Goal: Task Accomplishment & Management: Manage account settings

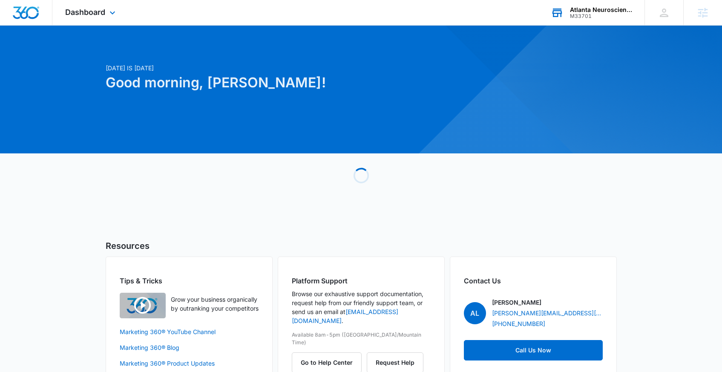
click at [600, 14] on div "M33701" at bounding box center [601, 16] width 62 height 6
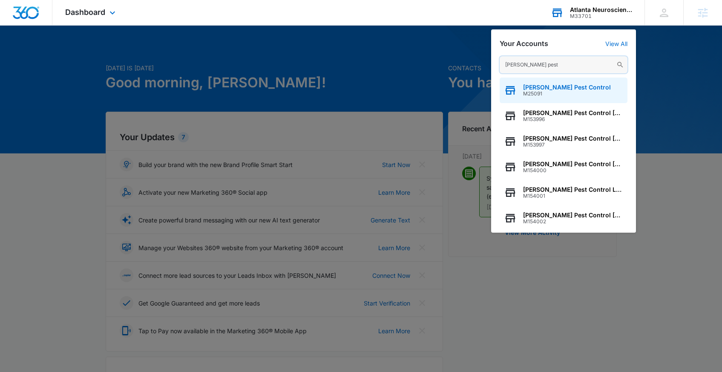
type input "[PERSON_NAME] pest"
click at [559, 86] on span "[PERSON_NAME] Pest Control" at bounding box center [567, 87] width 88 height 7
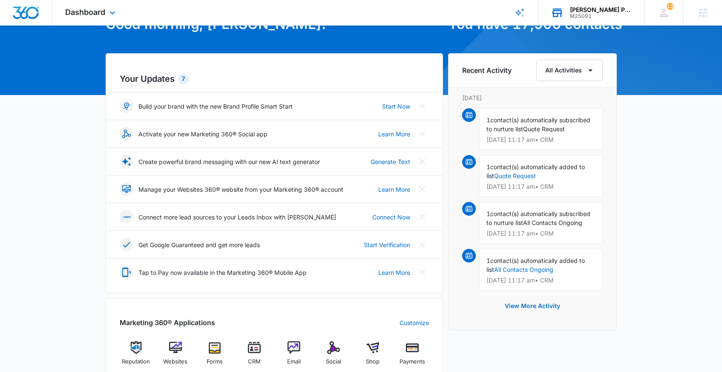
scroll to position [161, 0]
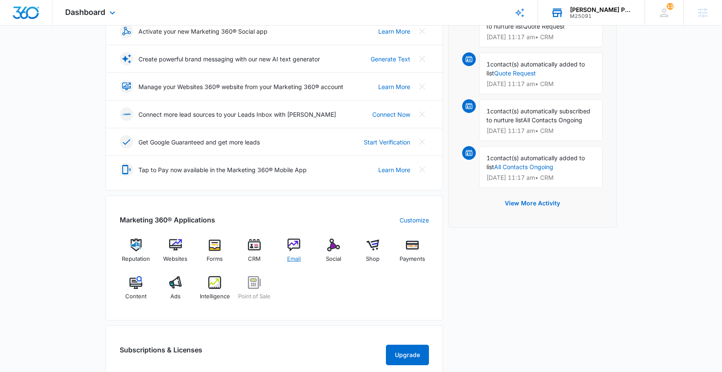
click at [290, 246] on img at bounding box center [294, 245] width 13 height 13
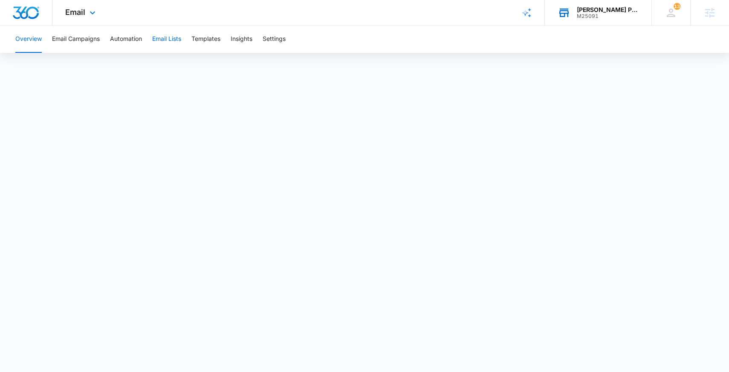
click at [179, 39] on button "Email Lists" at bounding box center [166, 39] width 29 height 27
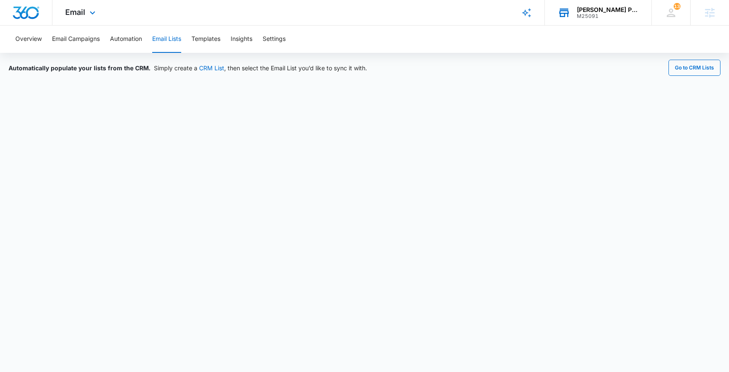
click at [169, 38] on button "Email Lists" at bounding box center [166, 39] width 29 height 27
click at [35, 41] on button "Overview" at bounding box center [28, 39] width 26 height 27
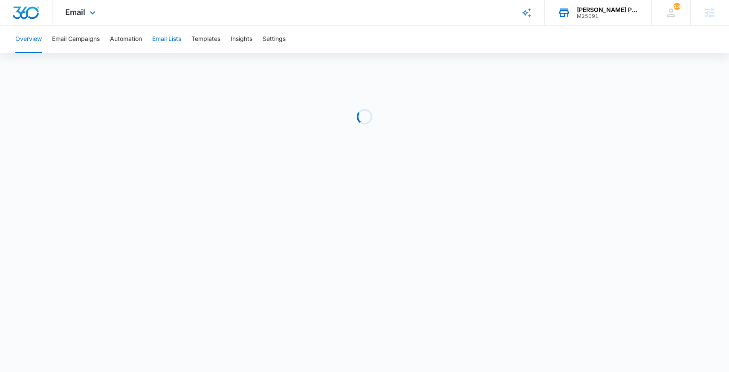
click at [158, 38] on button "Email Lists" at bounding box center [166, 39] width 29 height 27
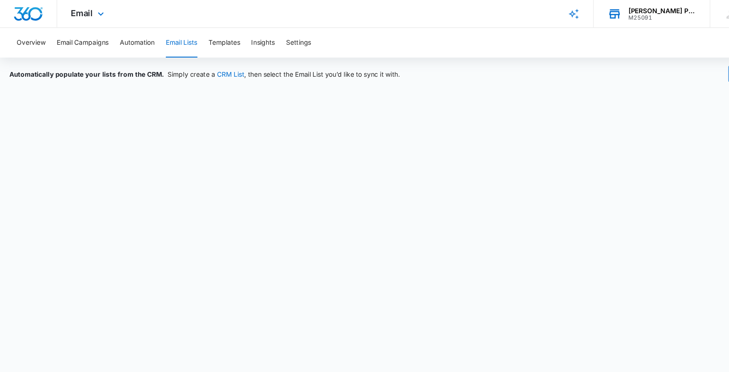
click at [161, 37] on button "Email Lists" at bounding box center [166, 39] width 29 height 27
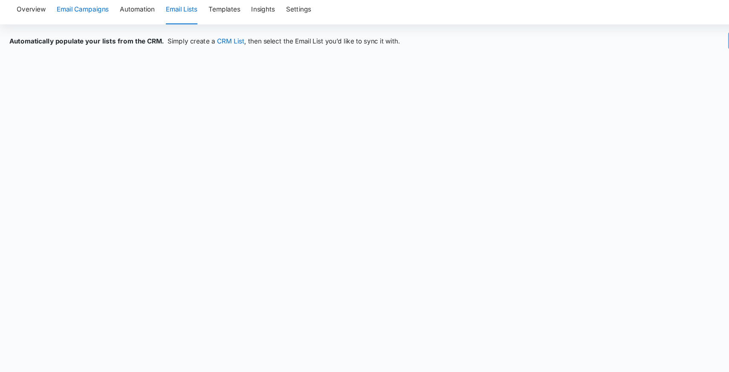
click at [86, 36] on button "Email Campaigns" at bounding box center [76, 39] width 48 height 27
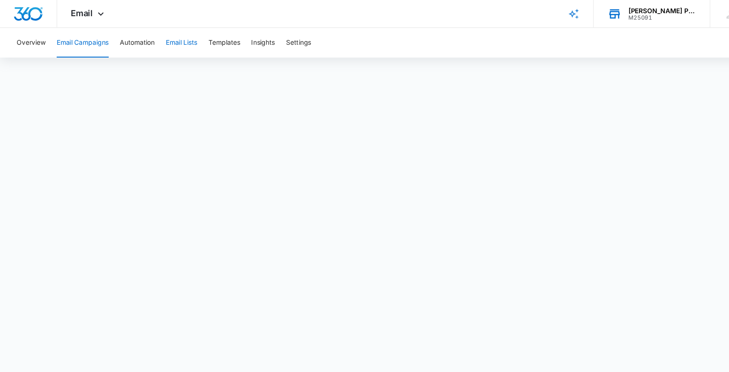
click at [160, 37] on button "Email Lists" at bounding box center [166, 39] width 29 height 27
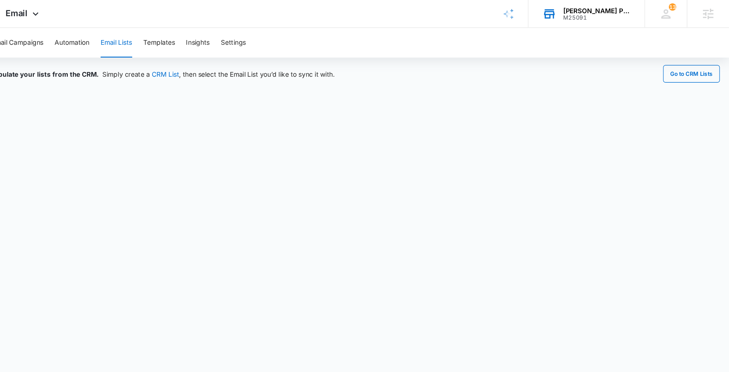
click at [570, 18] on icon at bounding box center [563, 12] width 13 height 13
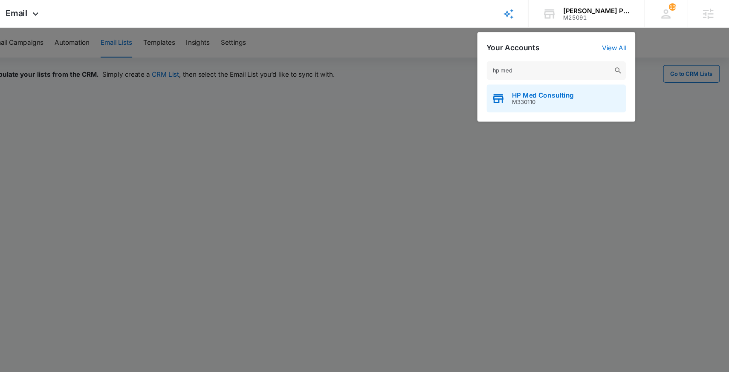
type input "hp med"
click at [523, 98] on div "HP Med Consulting M330110" at bounding box center [570, 91] width 128 height 26
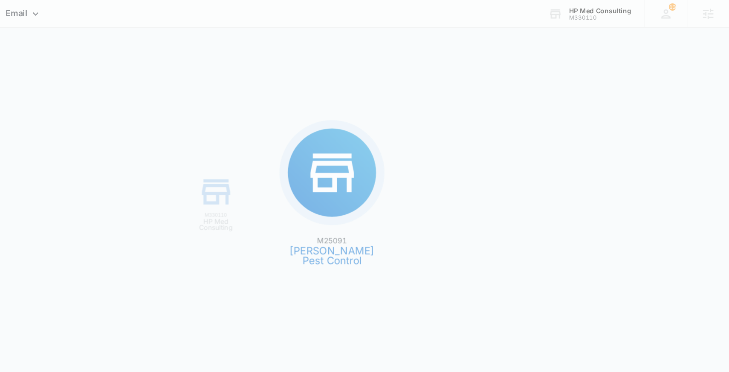
click at [538, 88] on div "M25091 [PERSON_NAME] Pest Control M330110 HP Med Consulting" at bounding box center [364, 186] width 729 height 372
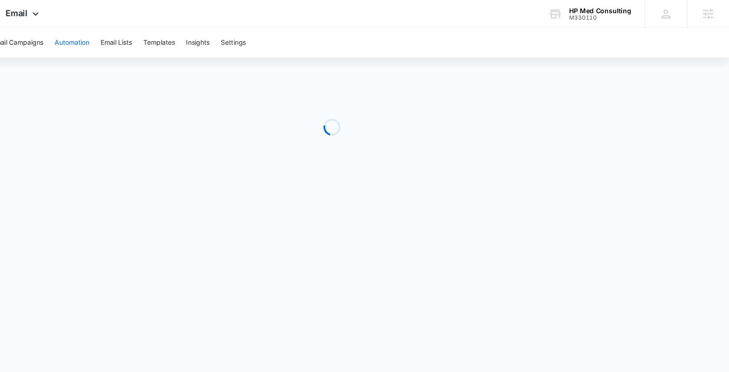
click at [138, 40] on button "Automation" at bounding box center [126, 39] width 32 height 27
